Goal: Information Seeking & Learning: Learn about a topic

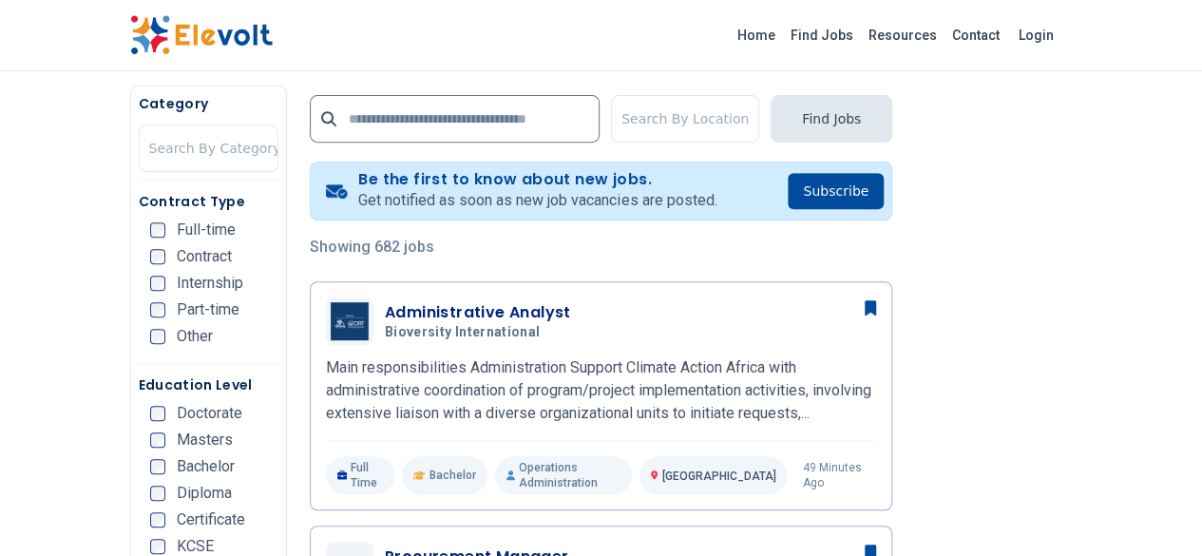
scroll to position [380, 0]
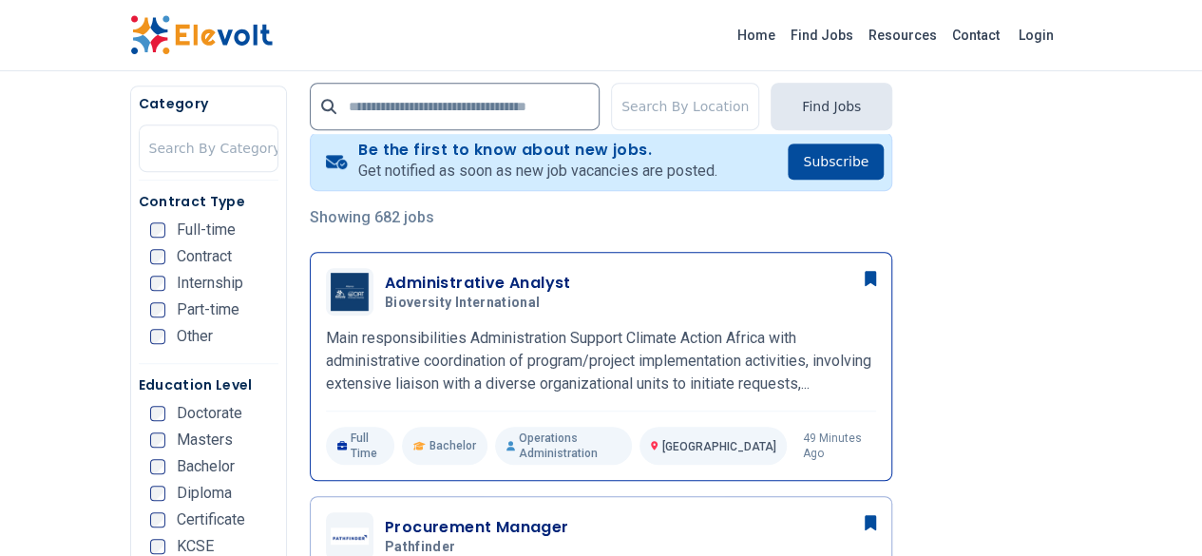
click at [395, 282] on h3 "Administrative Analyst" at bounding box center [478, 283] width 186 height 23
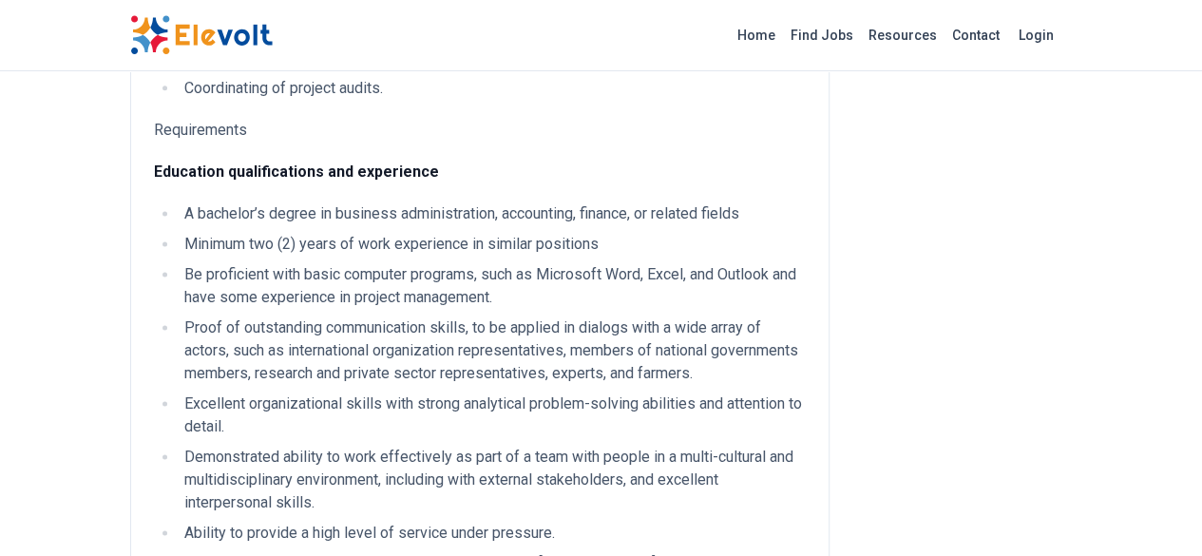
scroll to position [1235, 0]
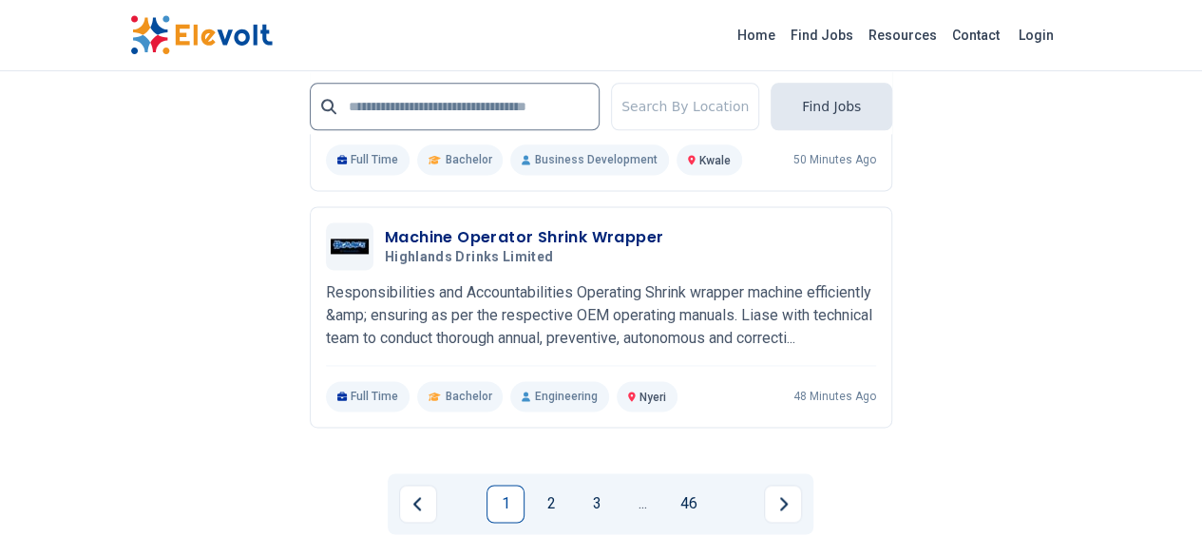
scroll to position [4844, 0]
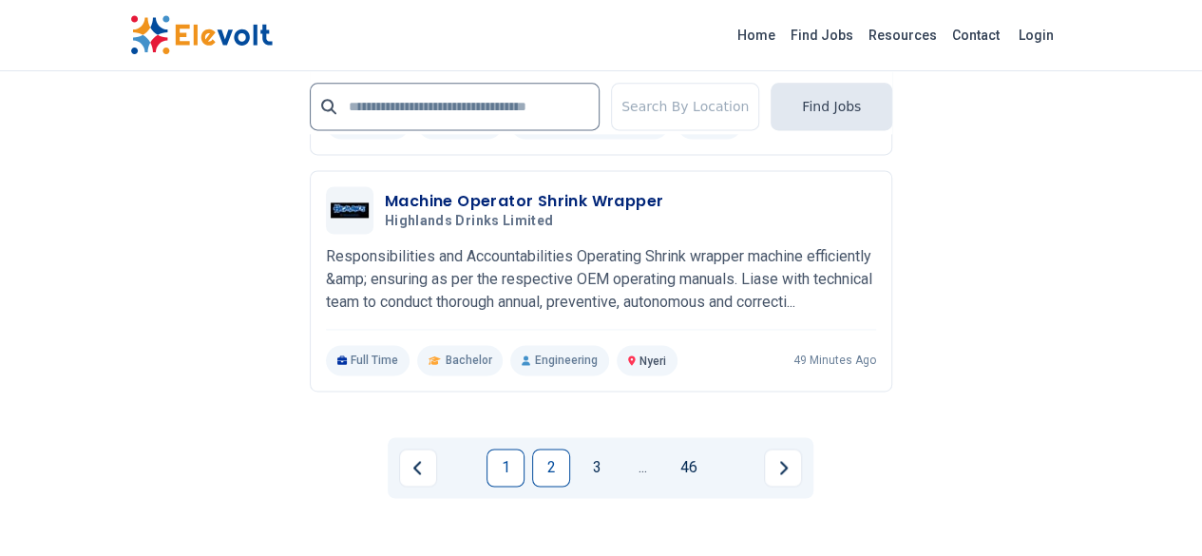
click at [543, 448] on link "2" at bounding box center [551, 467] width 38 height 38
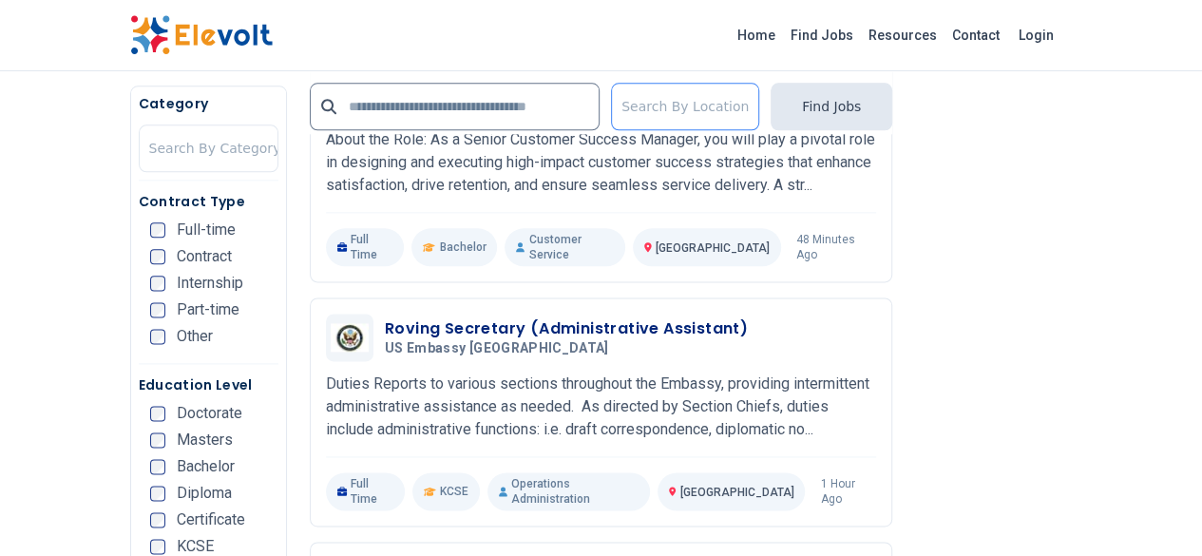
scroll to position [1140, 0]
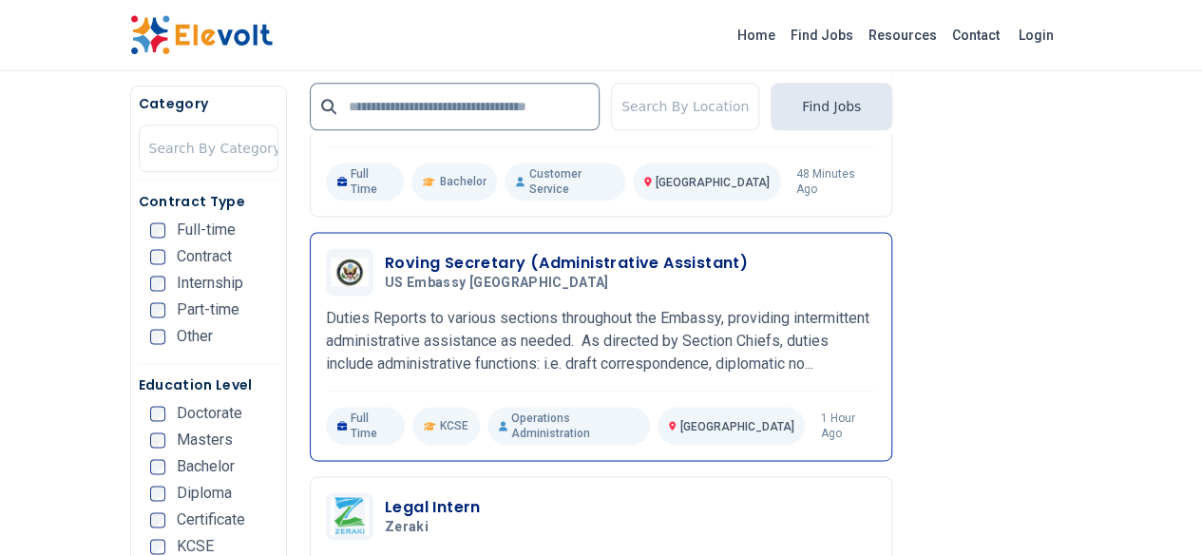
click at [504, 252] on h3 "Roving Secretary (Administrative Assistant)" at bounding box center [566, 263] width 363 height 23
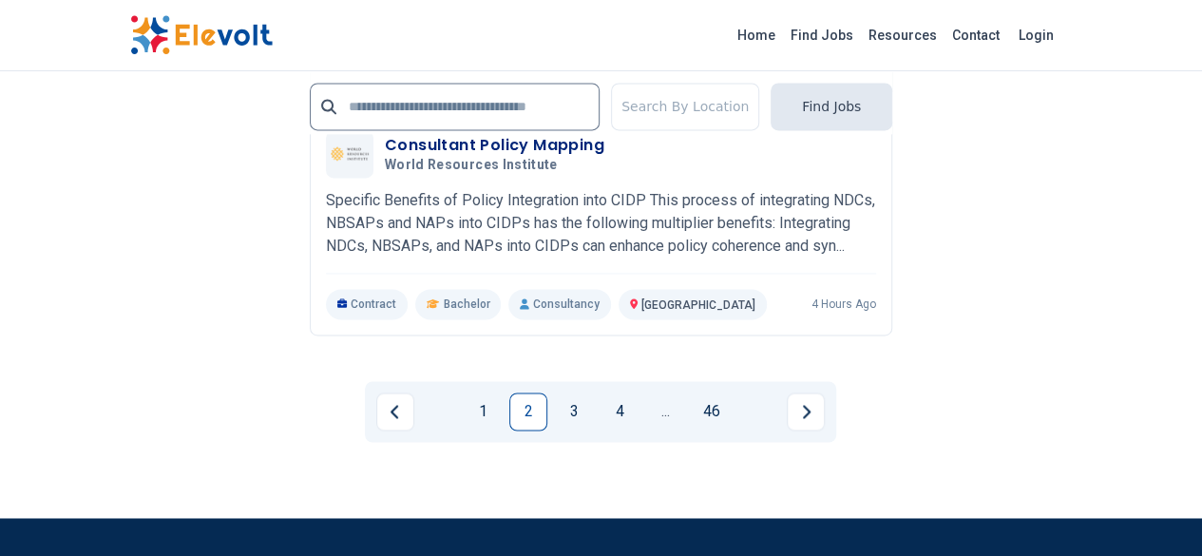
scroll to position [4939, 0]
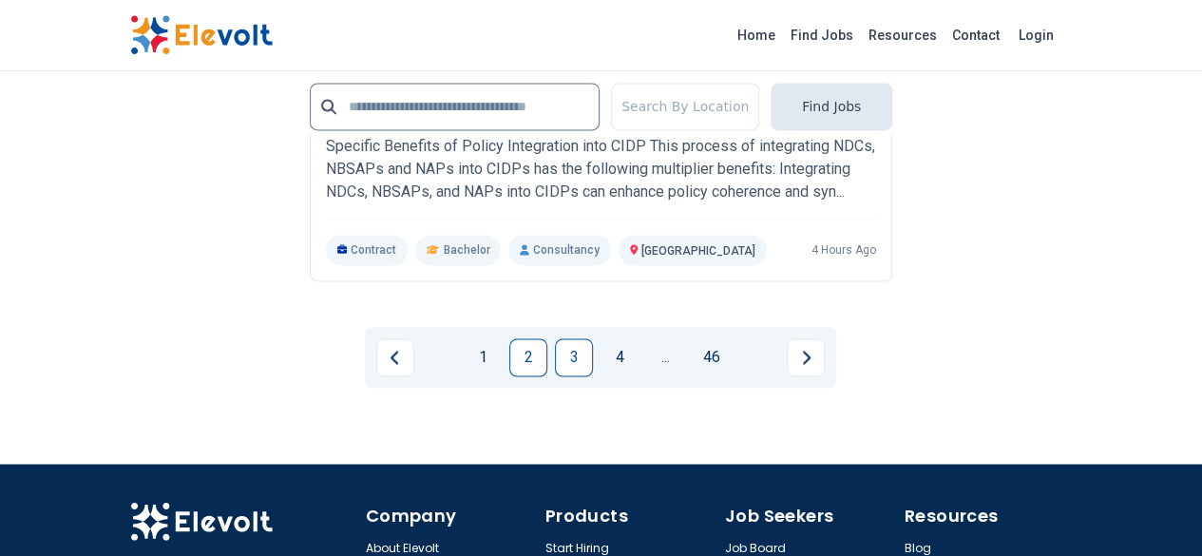
click at [566, 338] on link "3" at bounding box center [574, 357] width 38 height 38
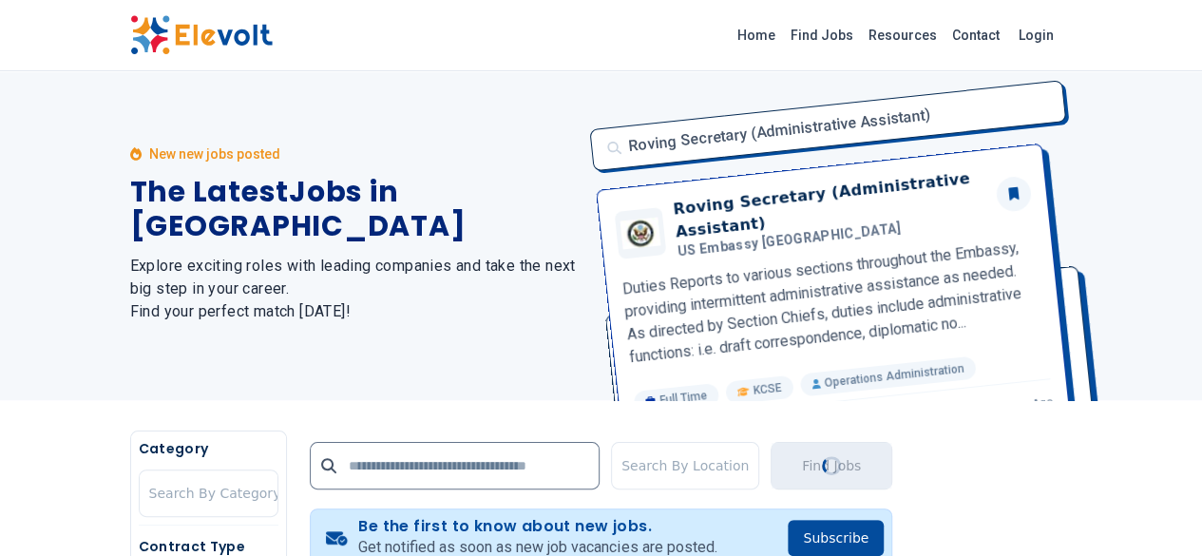
scroll to position [0, 0]
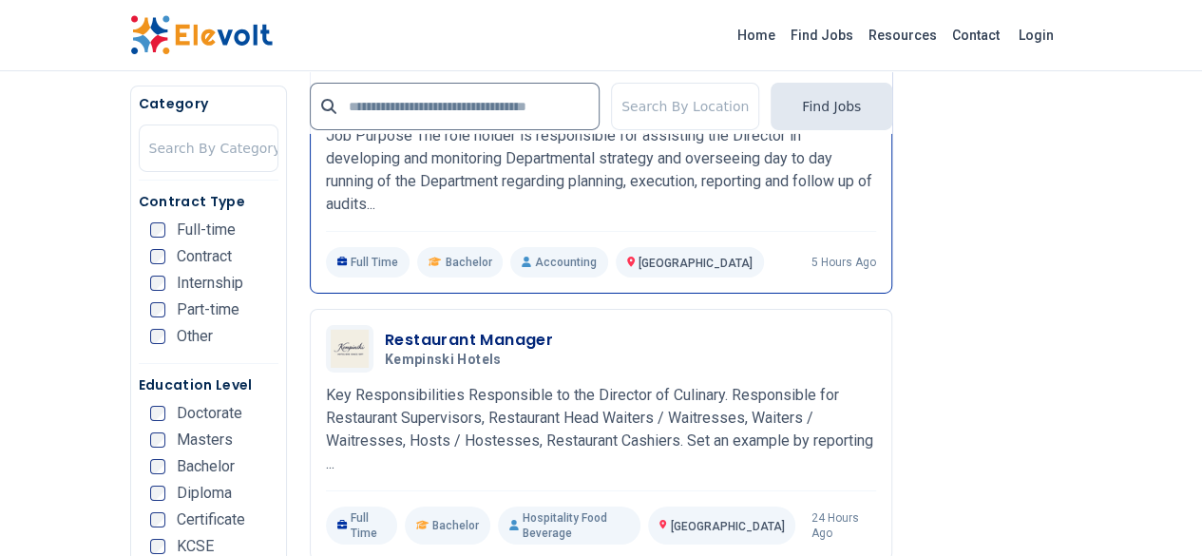
scroll to position [3229, 0]
